Goal: Task Accomplishment & Management: Use online tool/utility

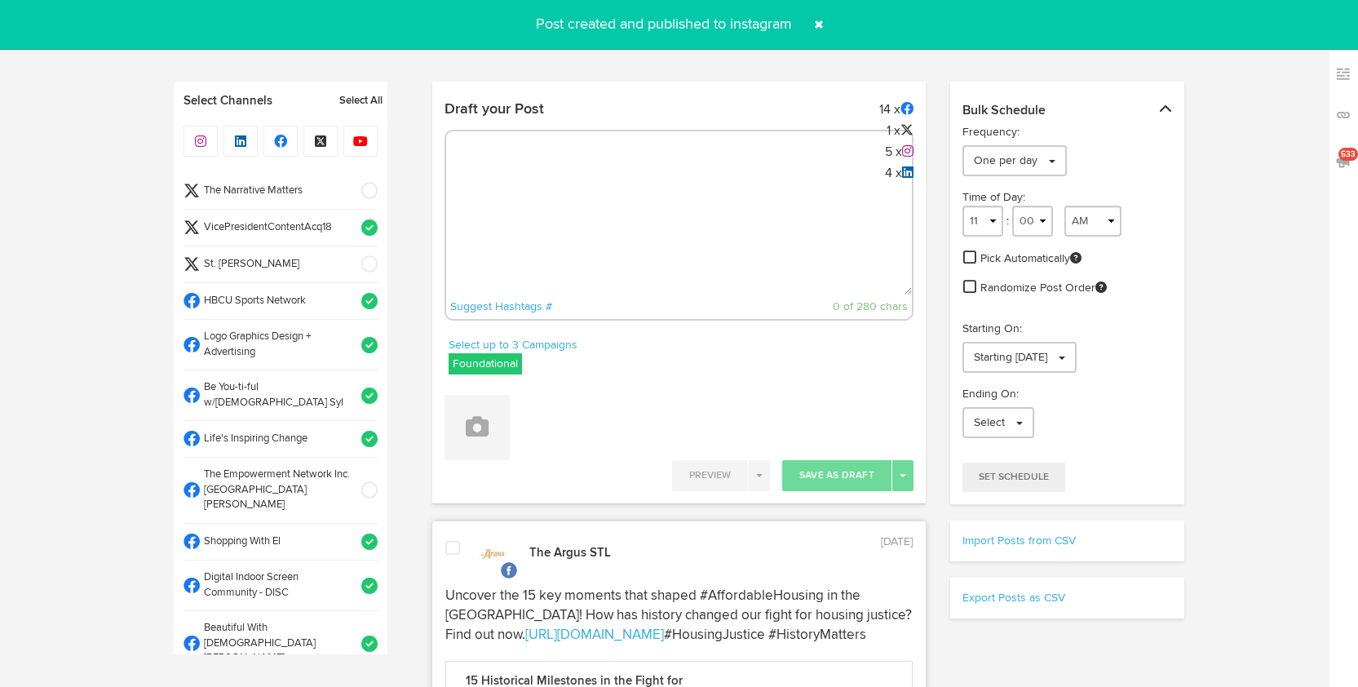
select select "27"
select select "PM"
select select "11"
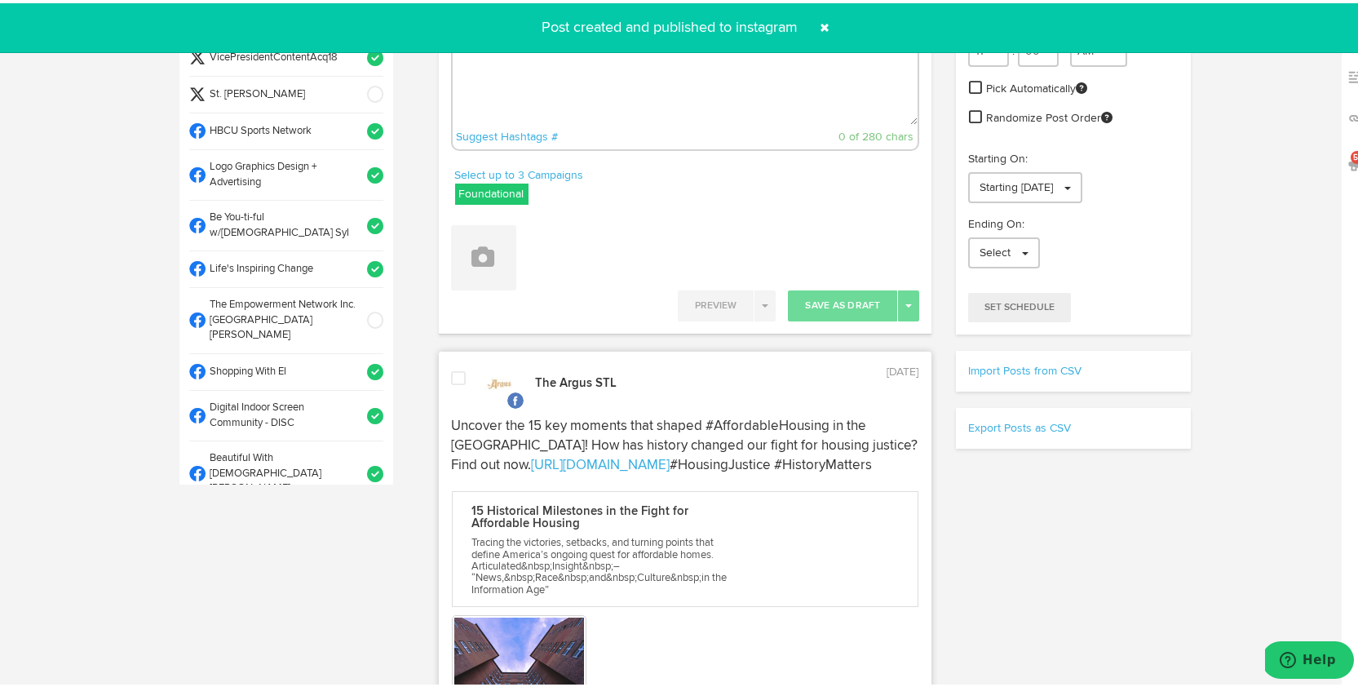
scroll to position [432, 0]
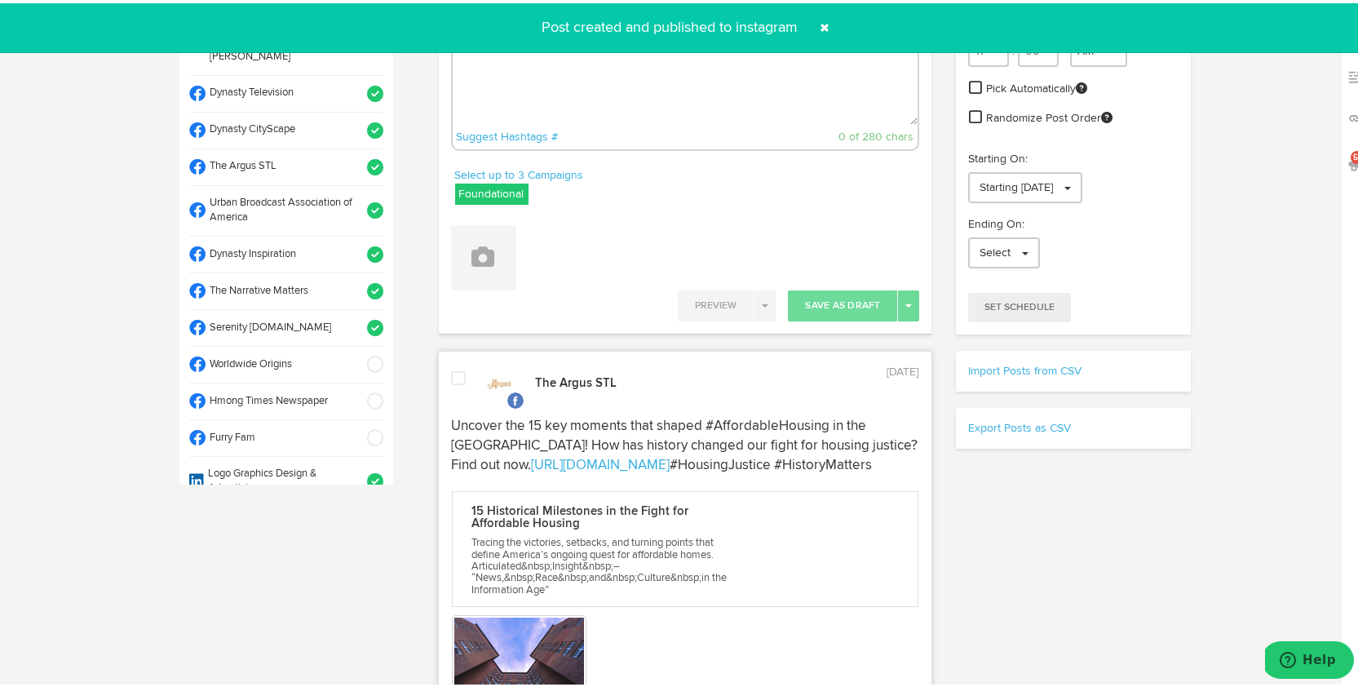
click at [356, 156] on span at bounding box center [369, 164] width 27 height 16
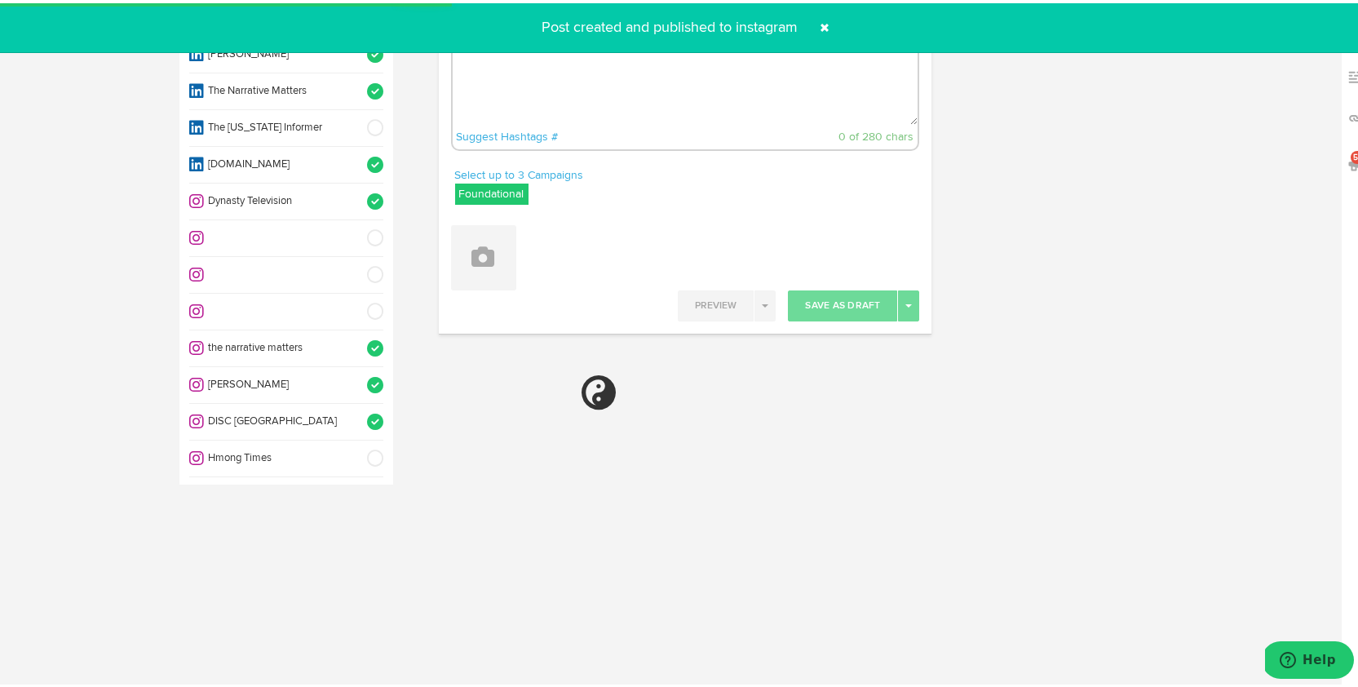
scroll to position [942, 0]
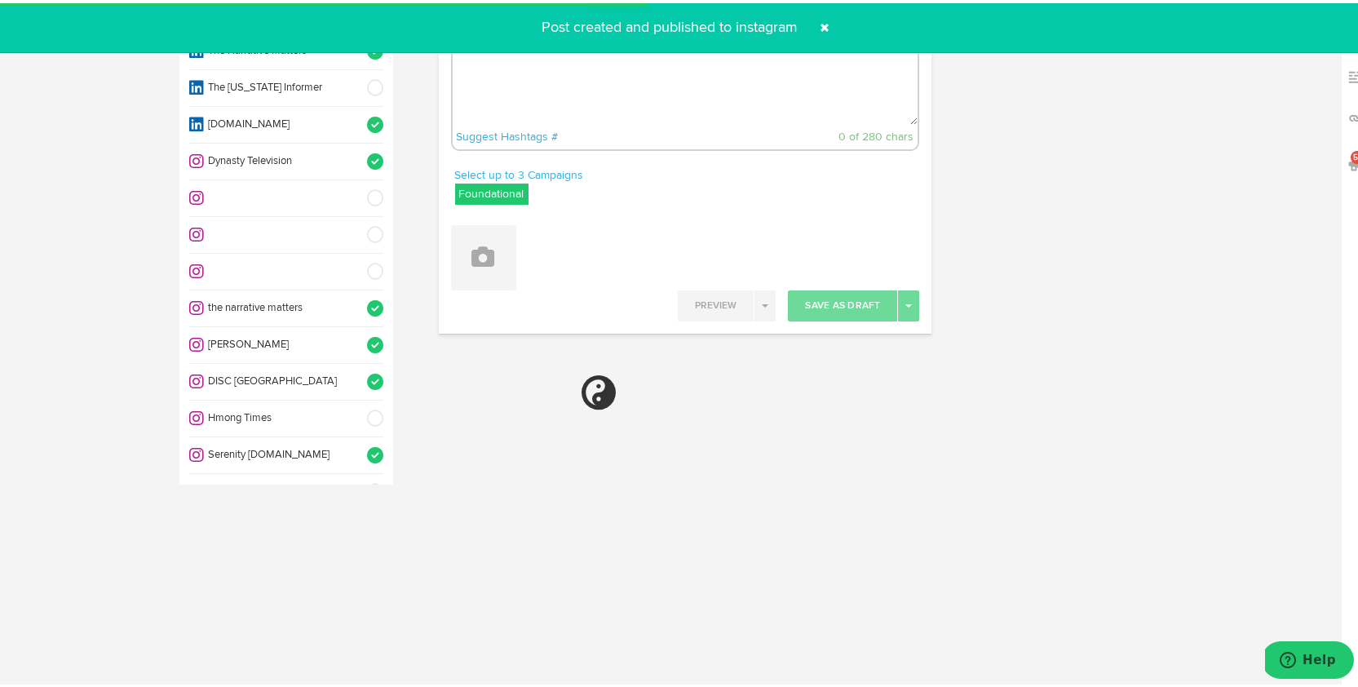
click at [352, 324] on li "[PERSON_NAME]" at bounding box center [286, 342] width 194 height 37
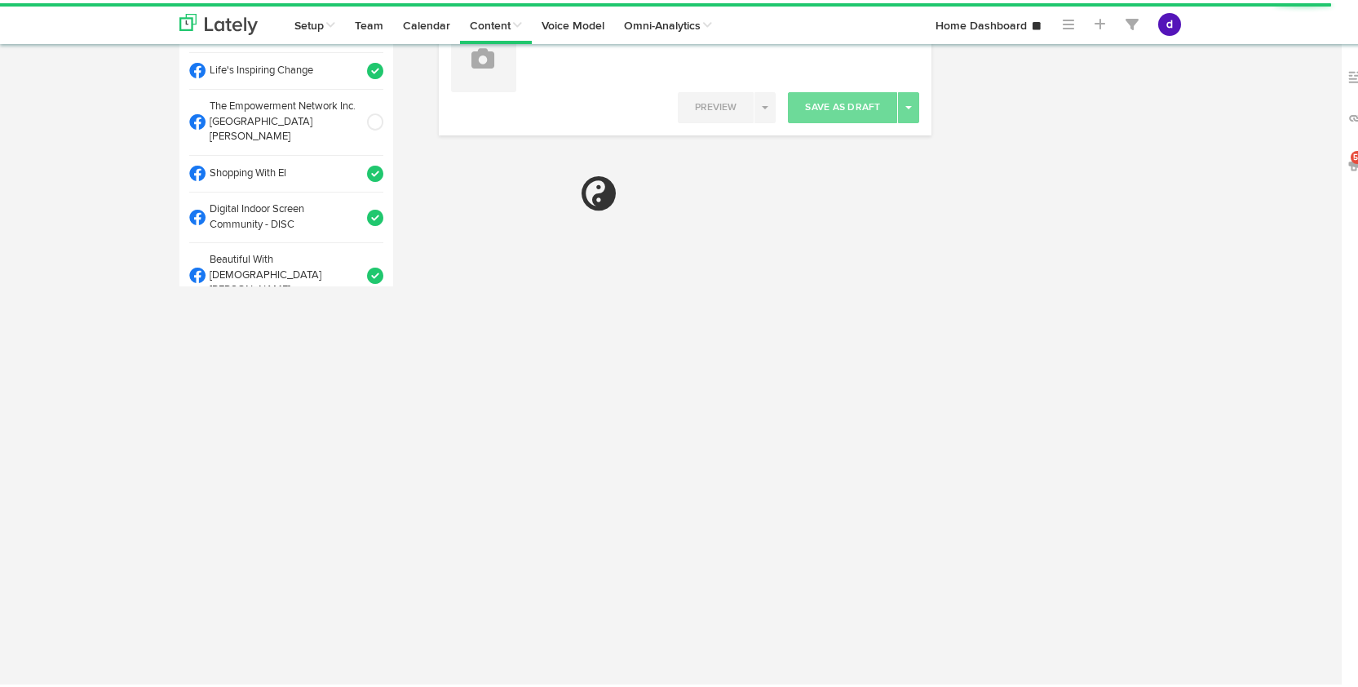
radio input "true"
select select "9"
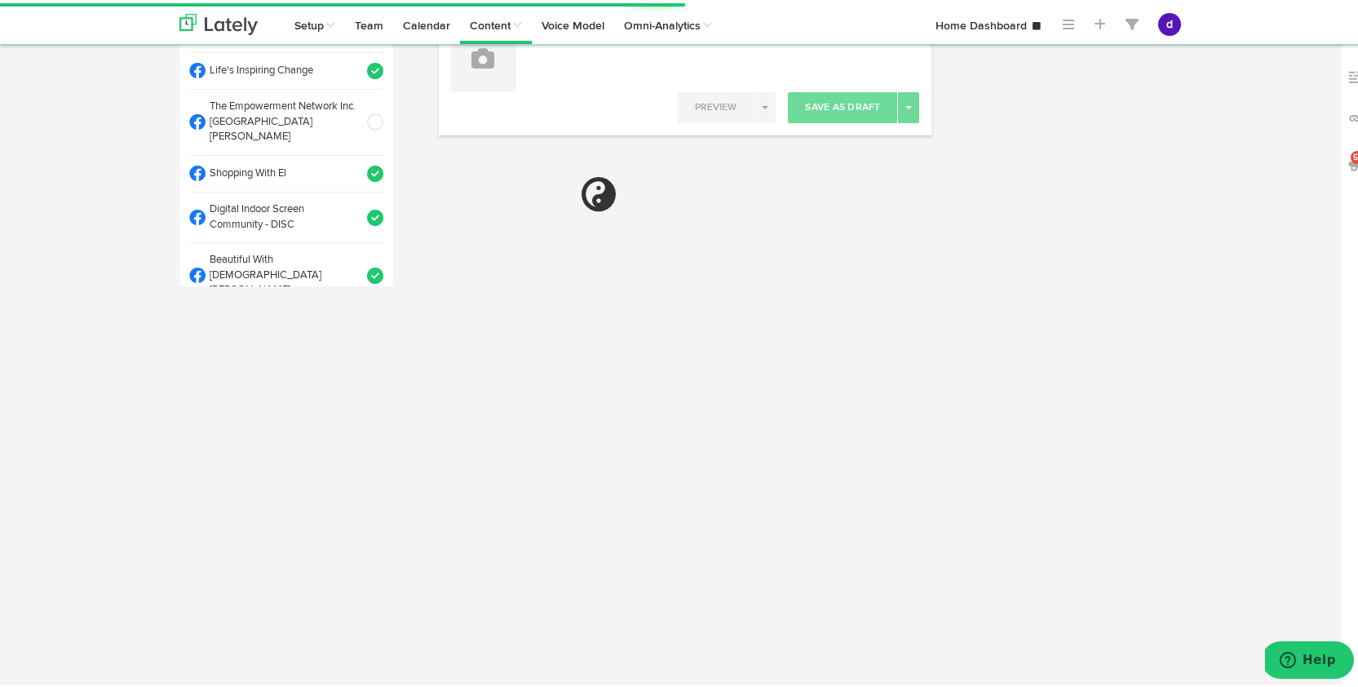
select select "11"
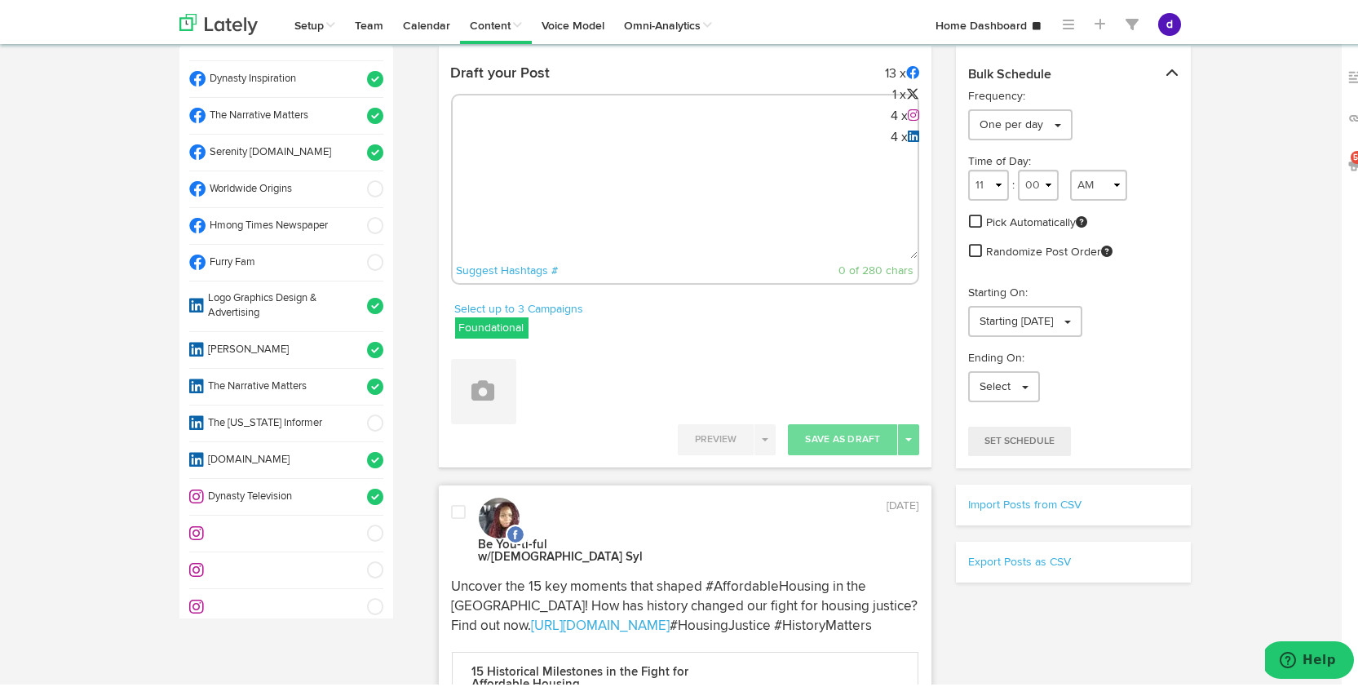
scroll to position [599, 0]
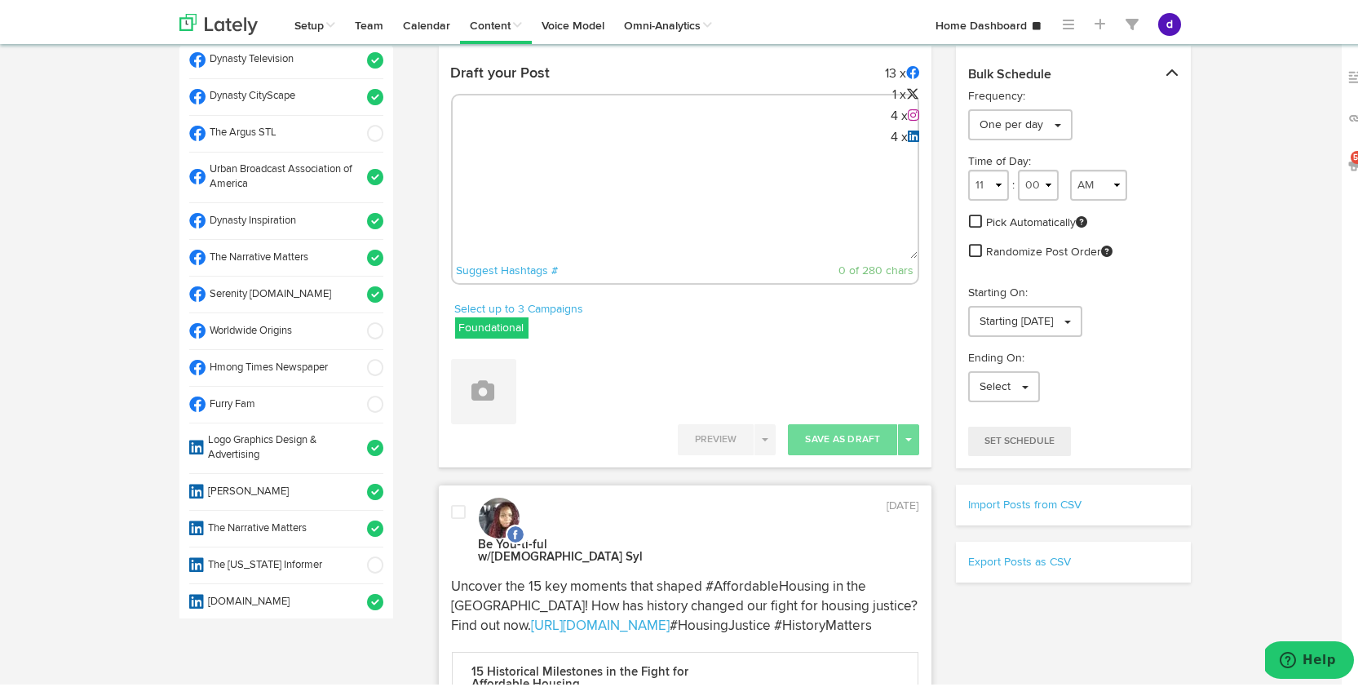
click at [522, 141] on div "Suggest Hashtags # 0 of 280 chars" at bounding box center [685, 186] width 469 height 191
click at [524, 148] on textarea at bounding box center [686, 202] width 466 height 108
paste textarea "ARGUS News. Now. E News September 12 🏛️ Calling all contractors! Lincoln Univer…"
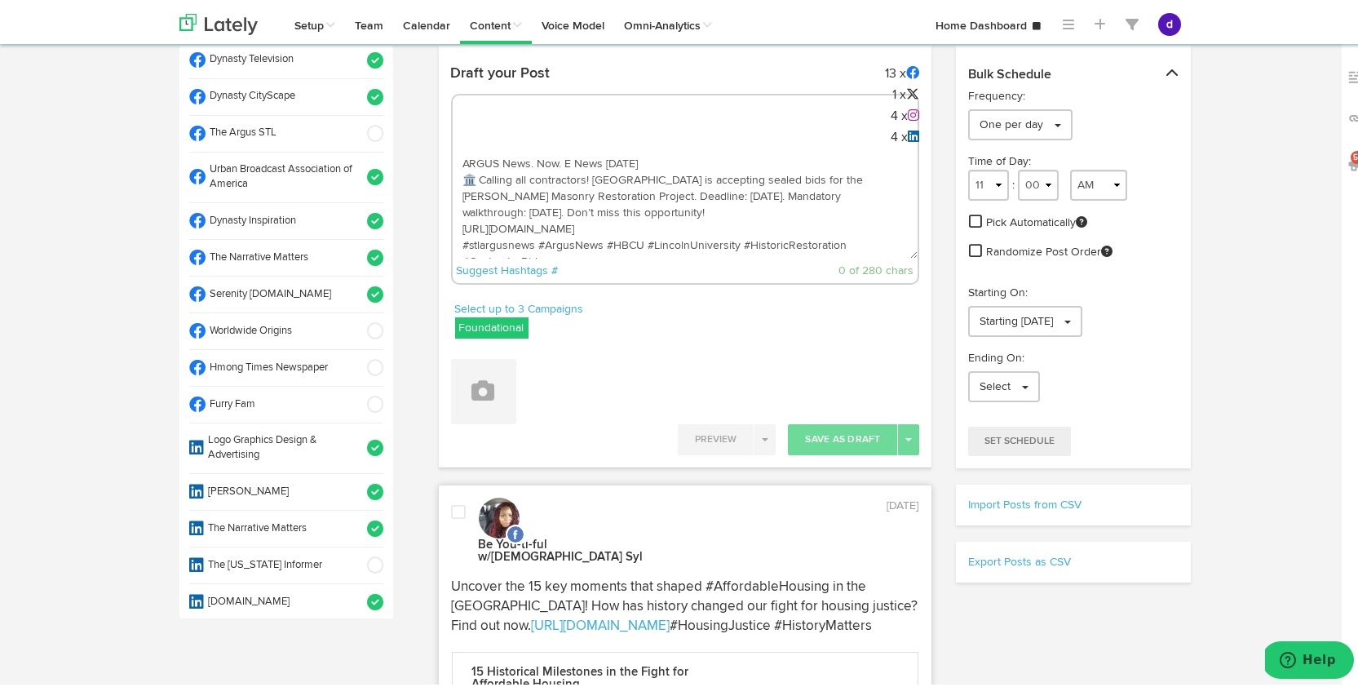
scroll to position [25, 0]
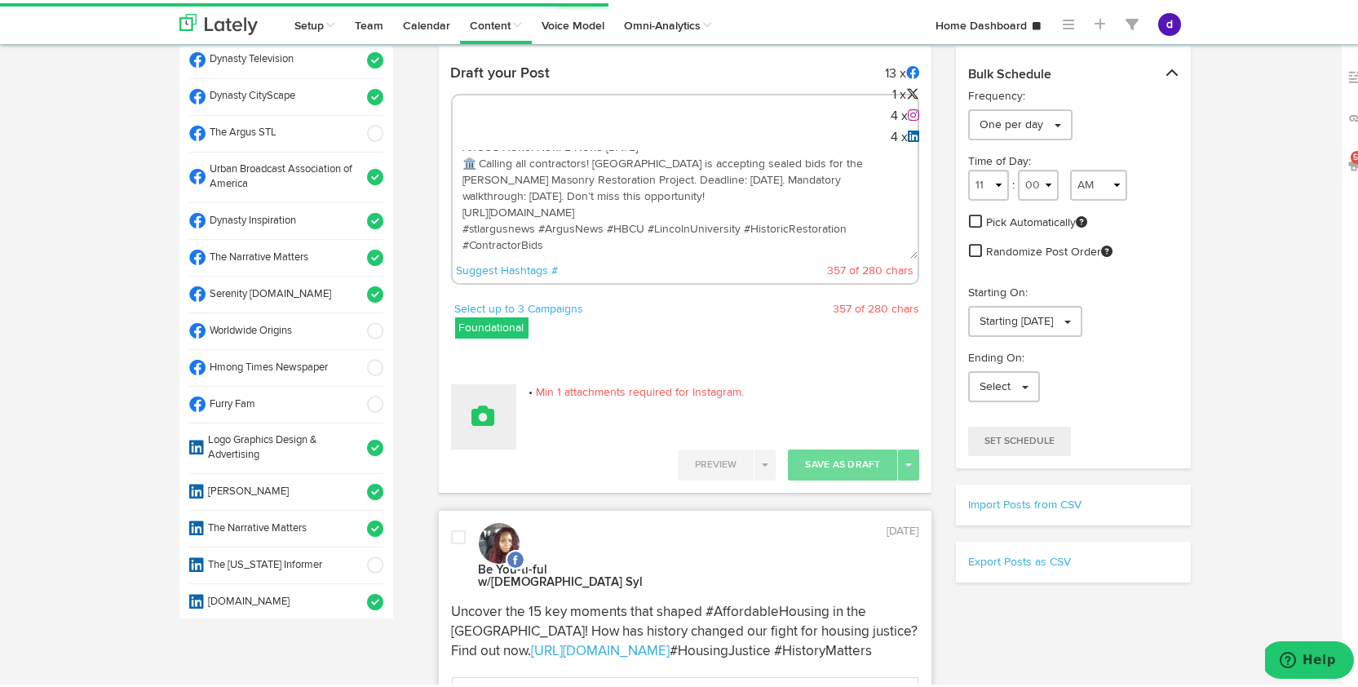
type textarea "ARGUS News. Now. E News September 12 🏛️ Calling all contractors! Lincoln Univer…"
click at [480, 436] on button at bounding box center [483, 413] width 65 height 65
click at [491, 520] on link "Upload Images" at bounding box center [529, 520] width 154 height 26
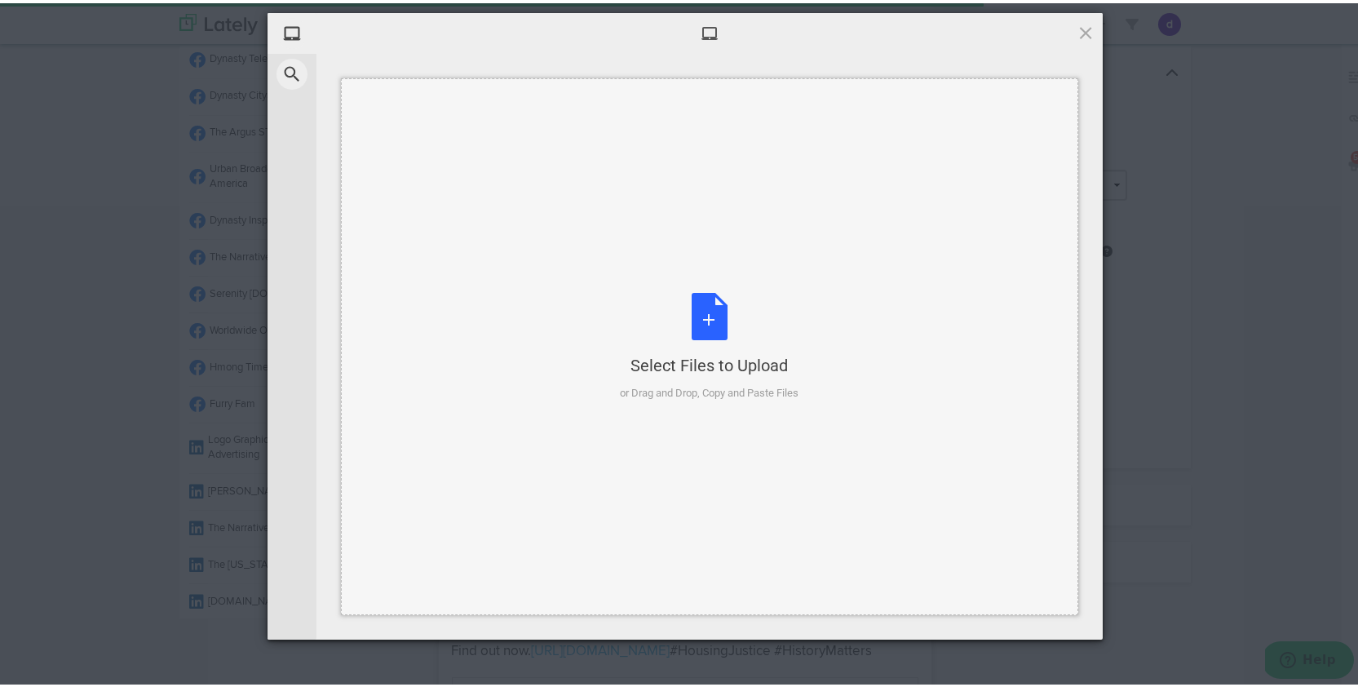
click at [703, 314] on div "Select Files to Upload or Drag and Drop, Copy and Paste Files" at bounding box center [710, 344] width 179 height 108
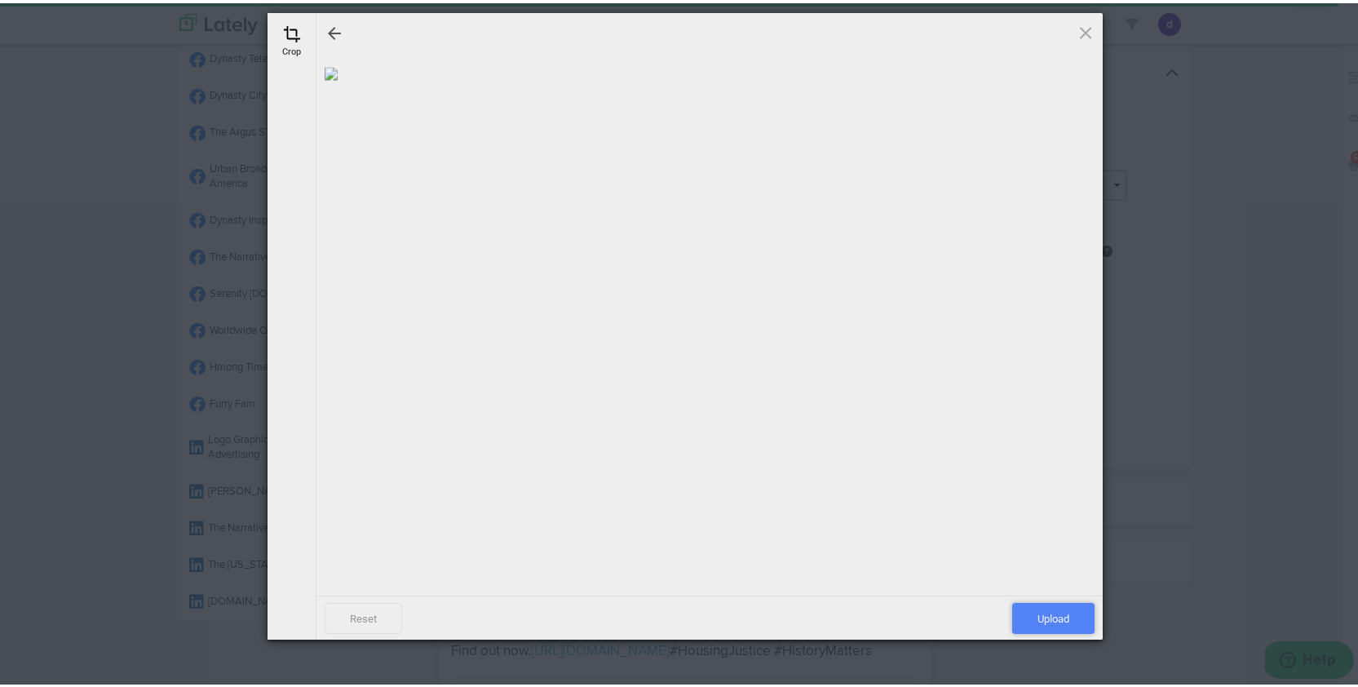
click at [1055, 612] on span "Upload" at bounding box center [1053, 615] width 82 height 31
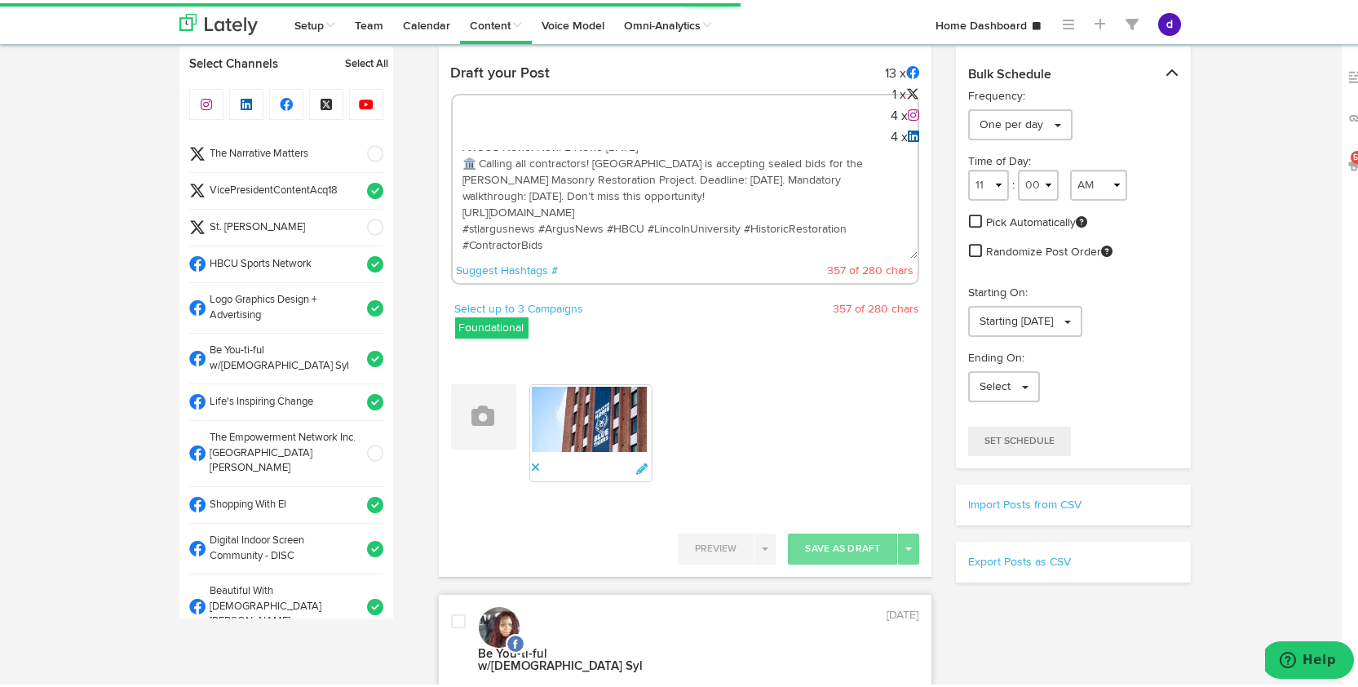
scroll to position [0, 0]
click at [356, 184] on span at bounding box center [369, 188] width 27 height 16
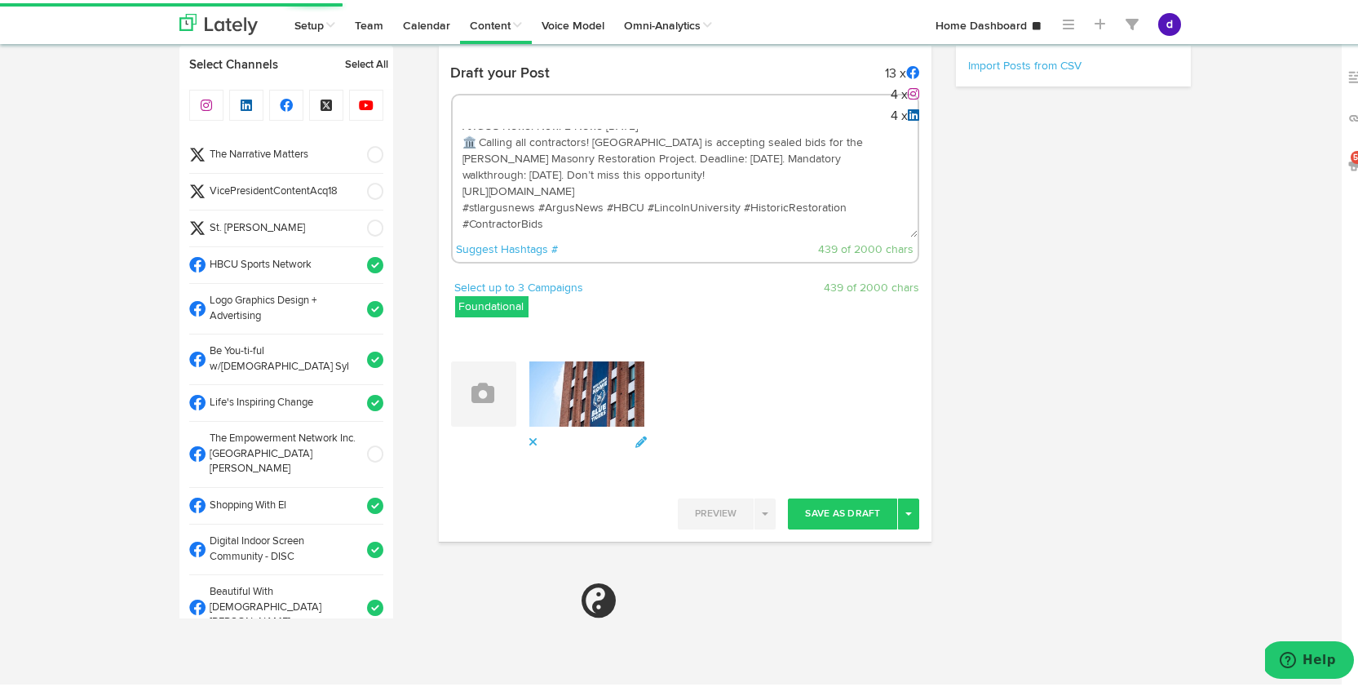
select select "11"
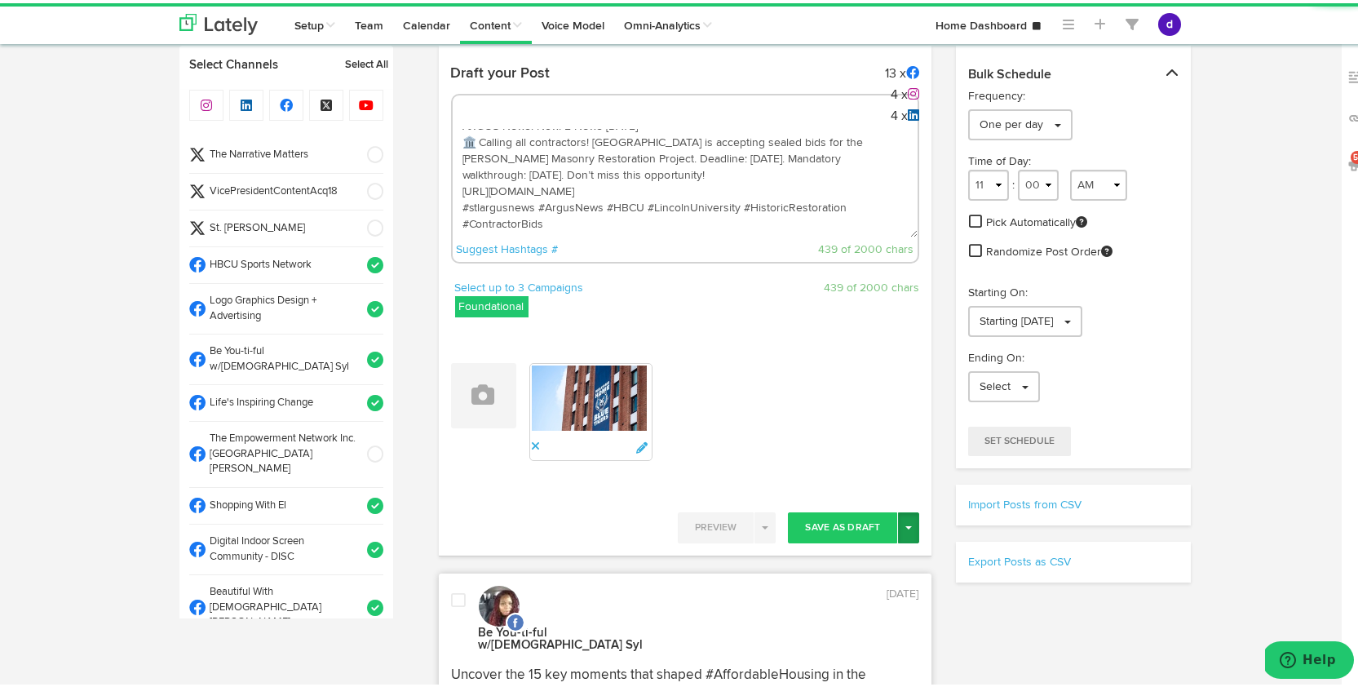
click at [899, 529] on button "Toggle Dropdown" at bounding box center [908, 524] width 21 height 31
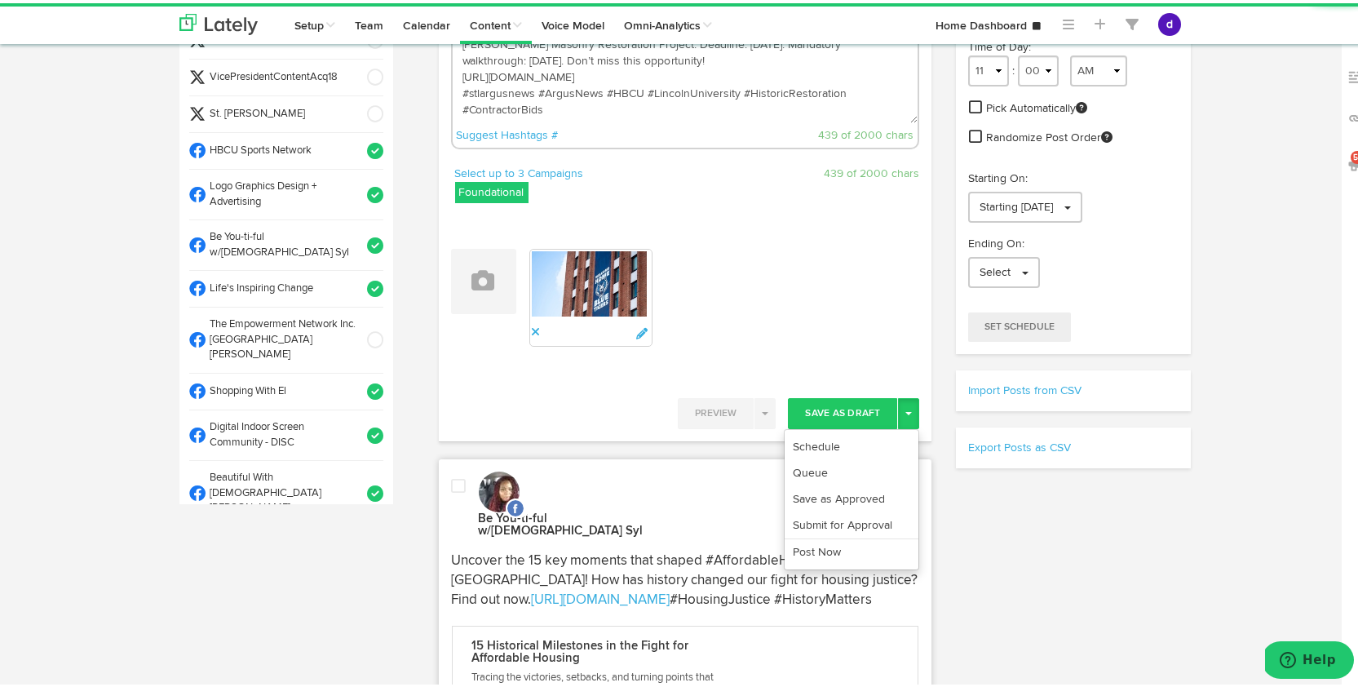
scroll to position [202, 0]
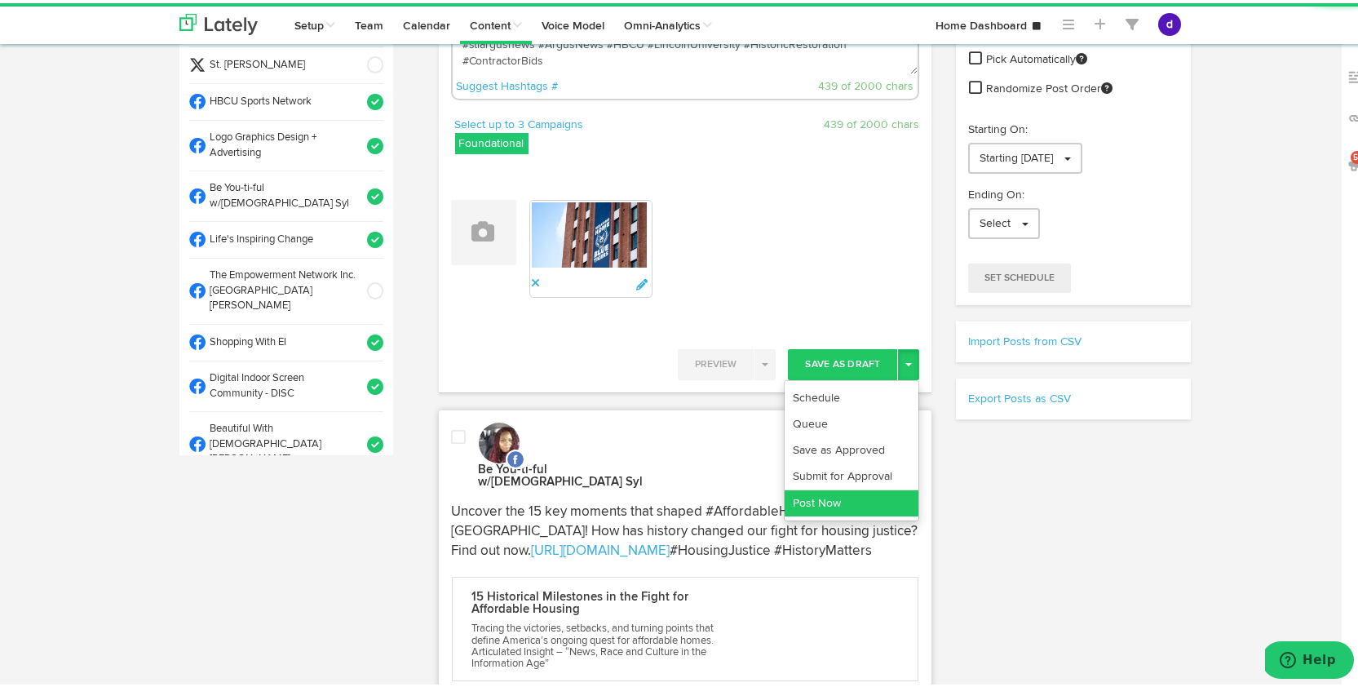
click at [883, 497] on link "Post Now" at bounding box center [852, 500] width 134 height 26
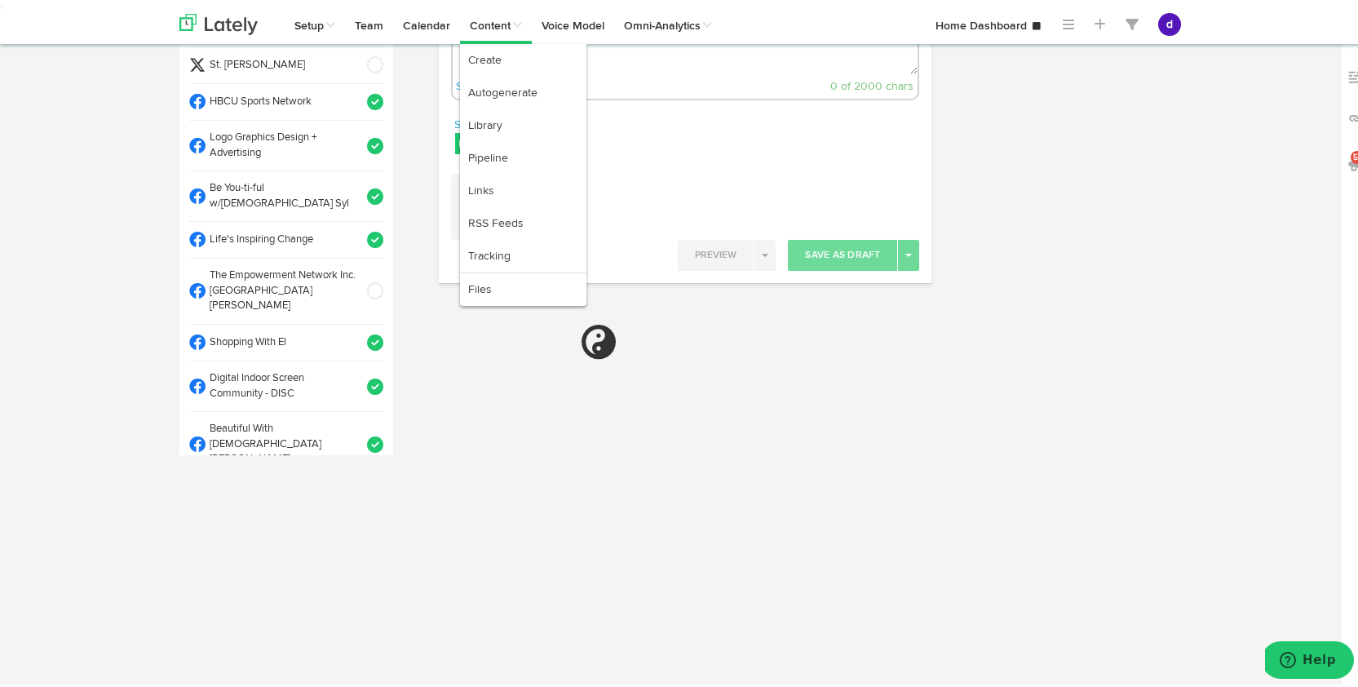
select select "11"
